Goal: Transaction & Acquisition: Purchase product/service

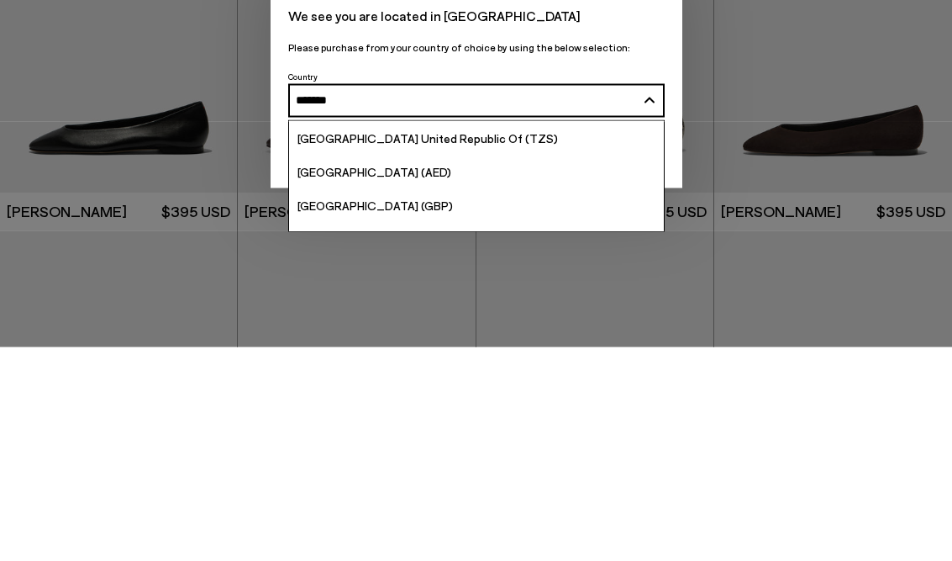
click at [476, 298] on button "Thailand / ไทย (THB) ******" at bounding box center [476, 315] width 377 height 34
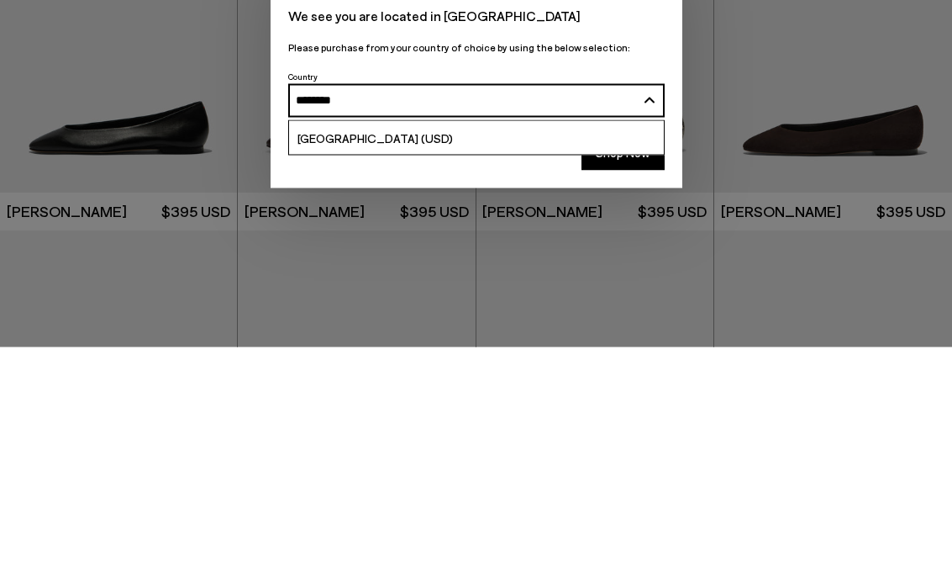
type input "*********"
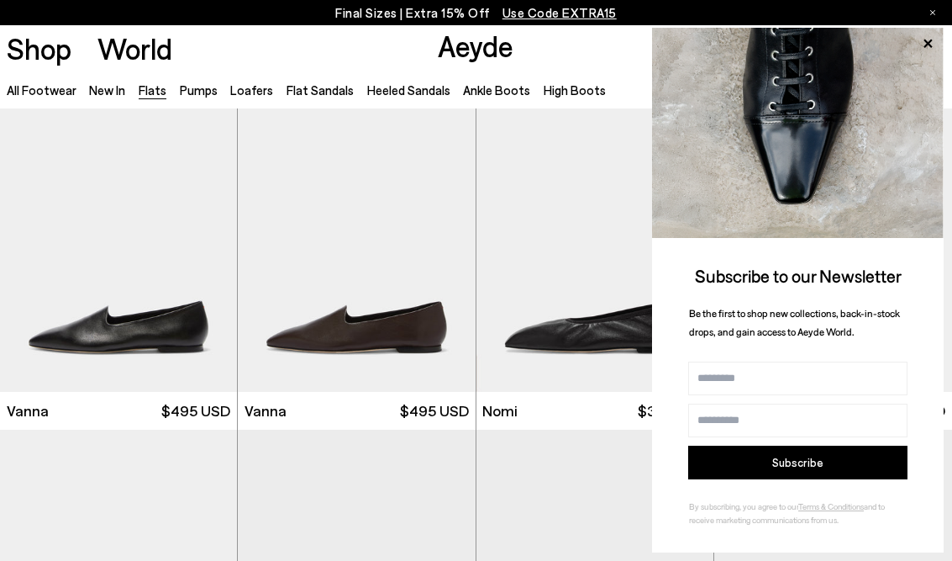
scroll to position [353, 0]
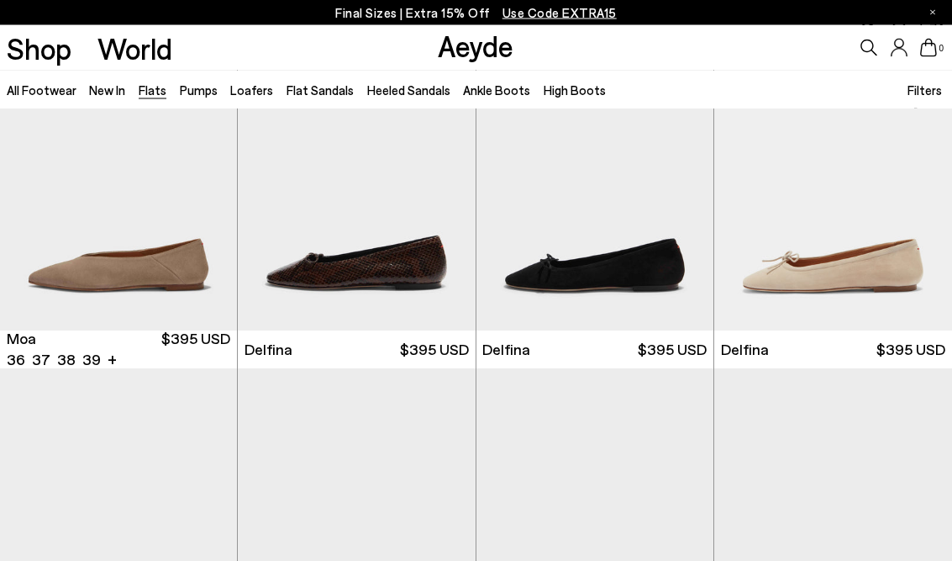
scroll to position [2432, 0]
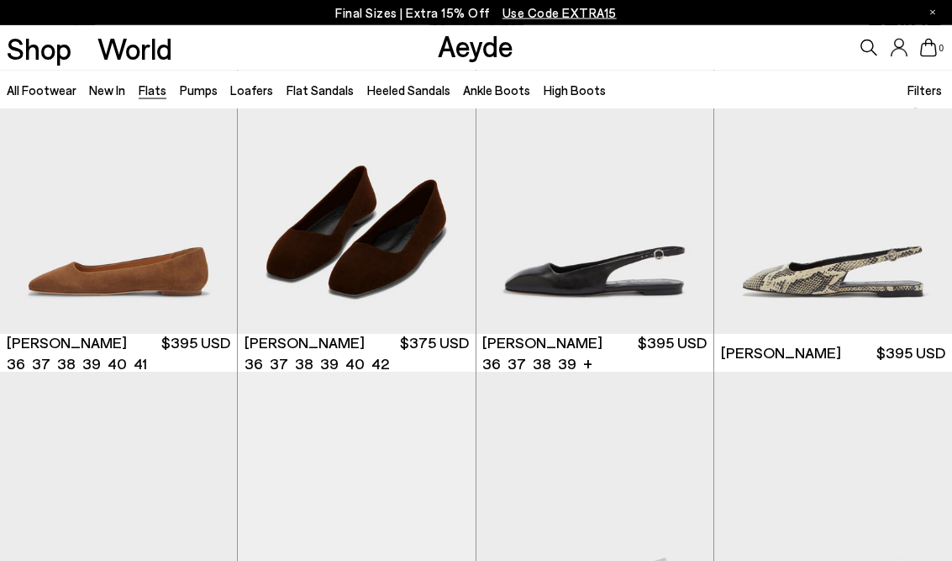
scroll to position [4446, 0]
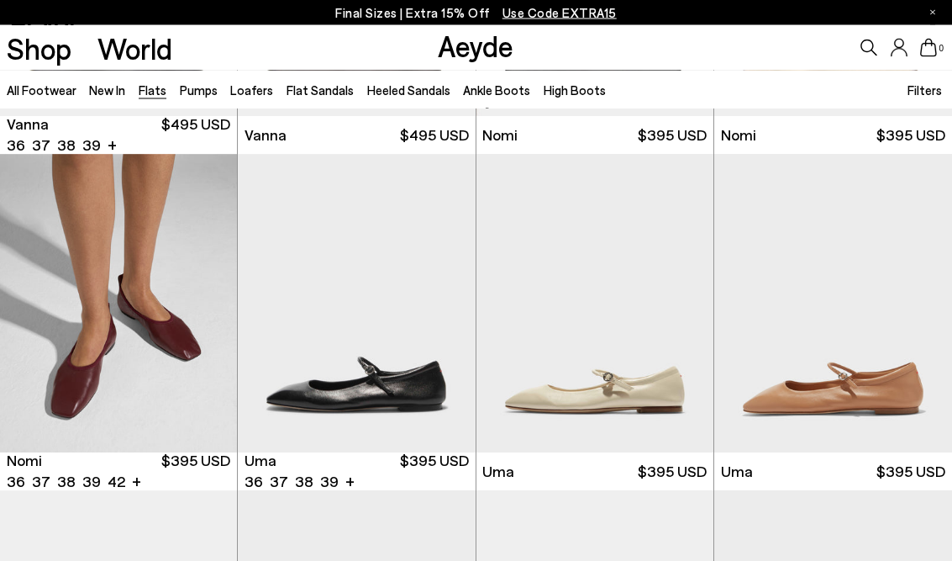
scroll to position [625, 0]
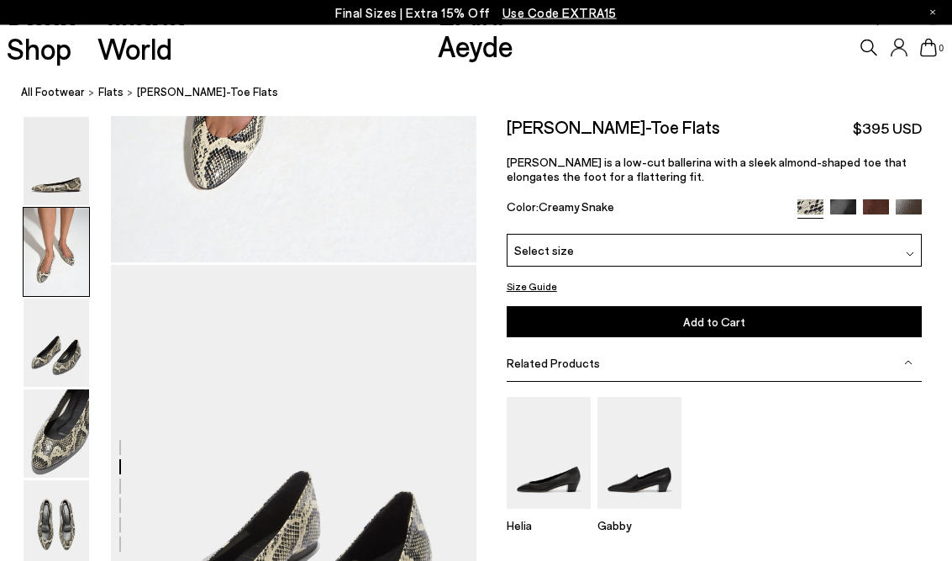
scroll to position [773, 0]
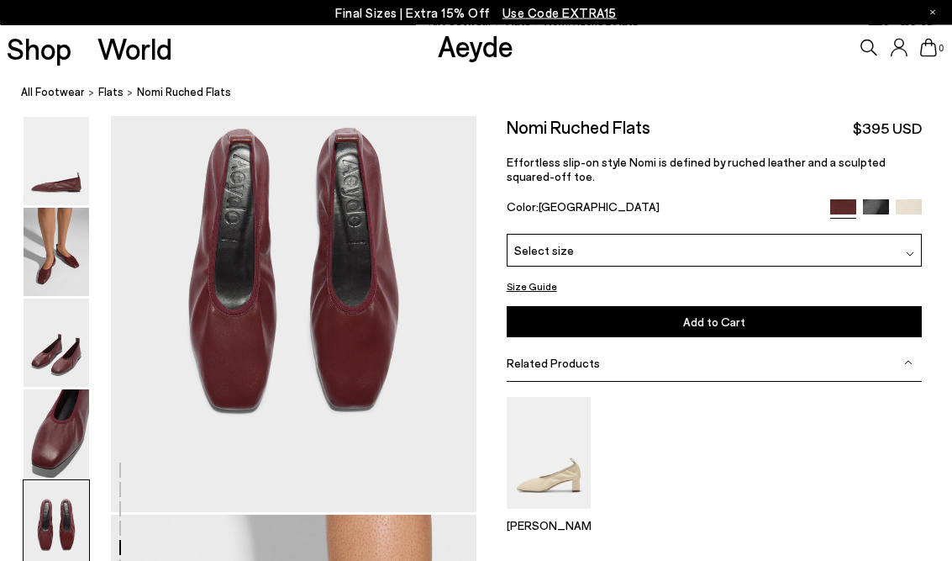
scroll to position [2007, 0]
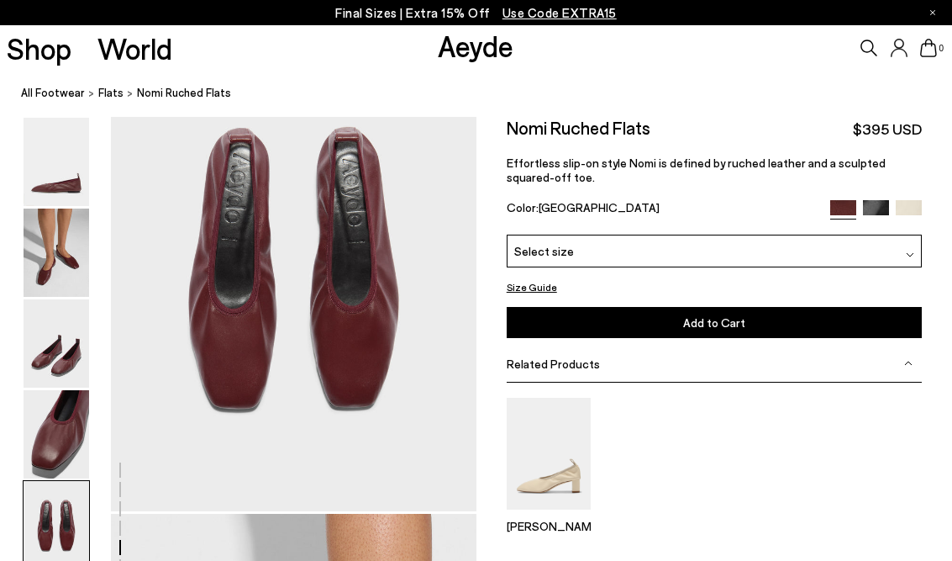
click at [882, 177] on p "Effortless slip-on style Nomi is defined by ruched leather and a sculpted squar…" at bounding box center [714, 170] width 415 height 29
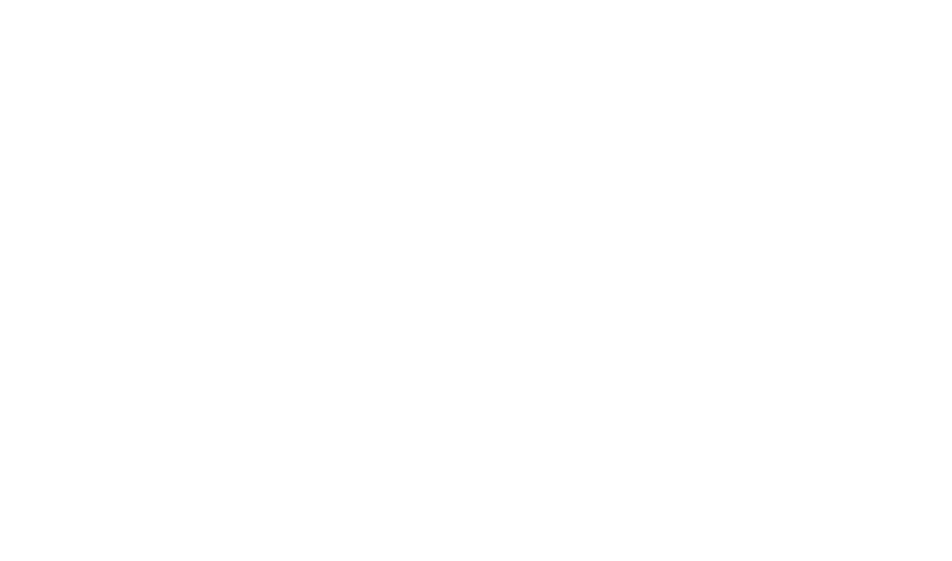
scroll to position [2035, 0]
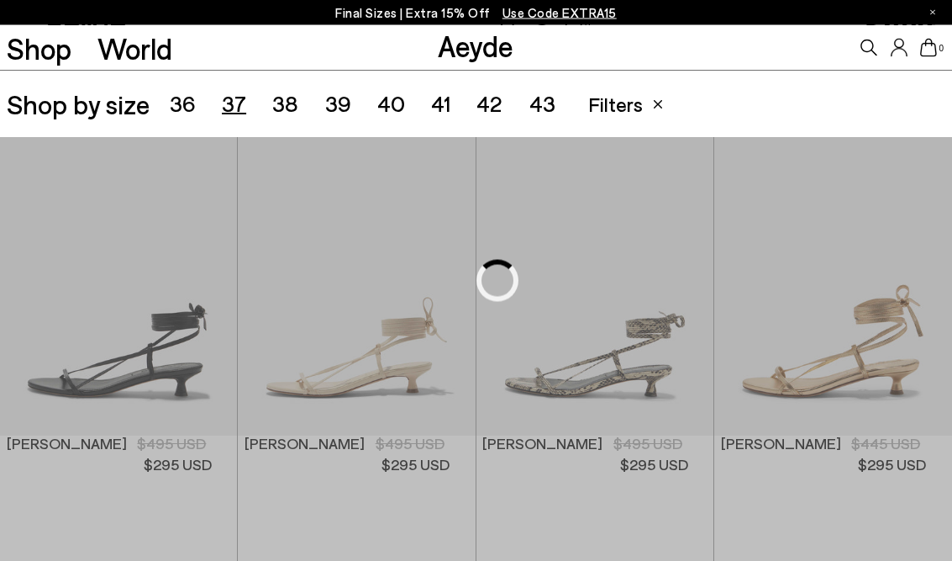
scroll to position [266, 0]
